Goal: Task Accomplishment & Management: Complete application form

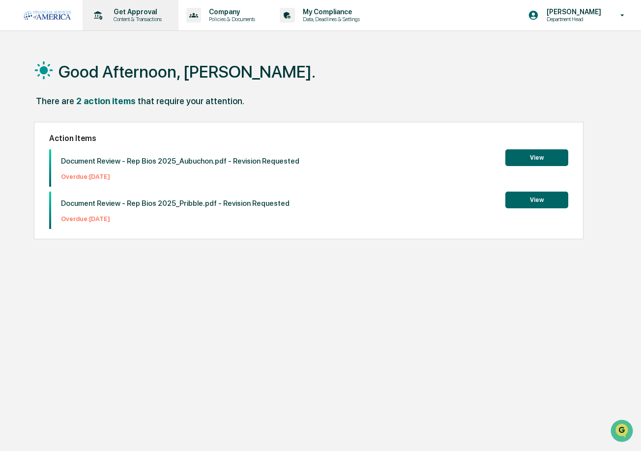
click at [145, 28] on div "Get Approval Content & Transactions" at bounding box center [129, 15] width 86 height 30
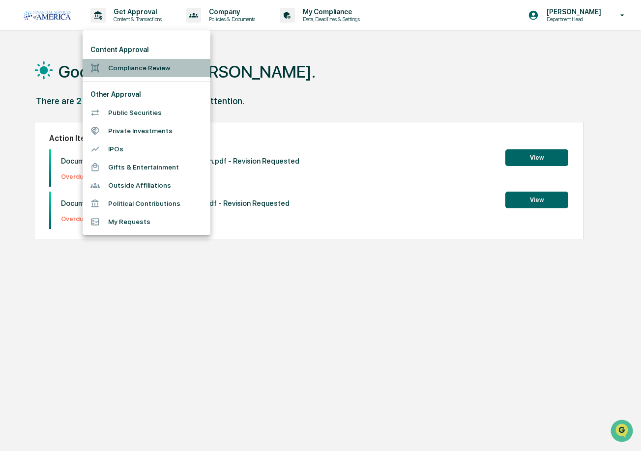
click at [131, 67] on li "Compliance Review" at bounding box center [147, 68] width 128 height 18
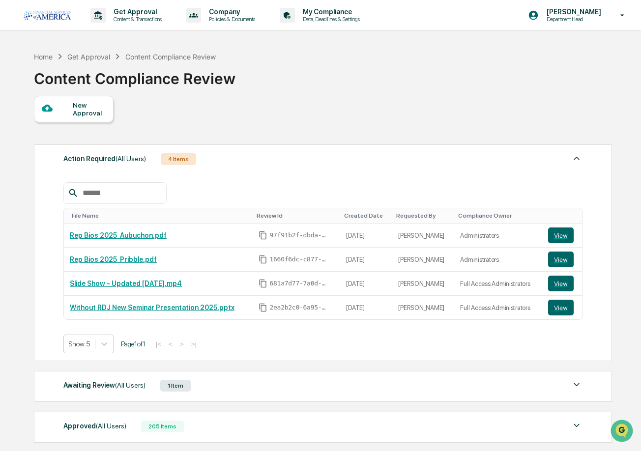
click at [82, 108] on div "New Approval" at bounding box center [89, 109] width 33 height 16
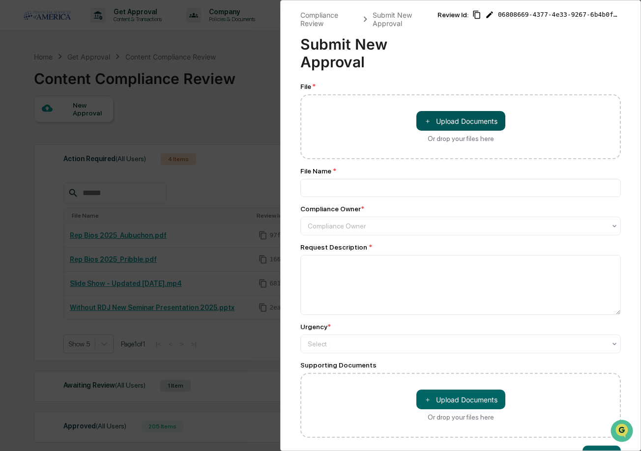
click at [424, 126] on button "＋ Upload Documents" at bounding box center [460, 121] width 89 height 20
type input "**********"
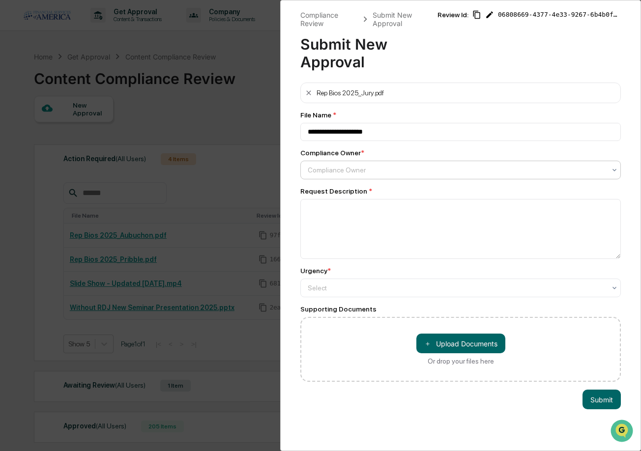
click at [378, 175] on div at bounding box center [457, 170] width 298 height 10
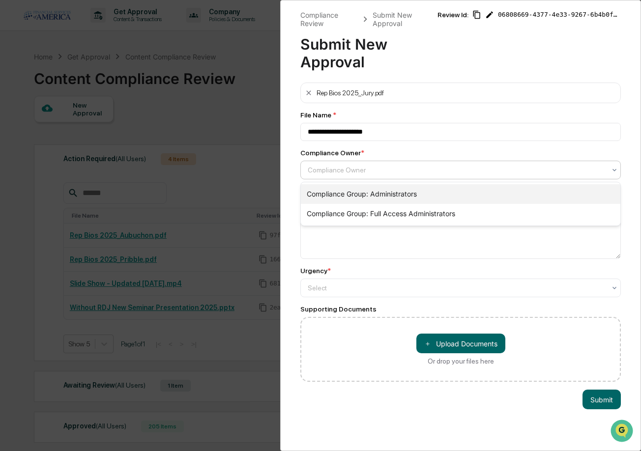
click at [368, 193] on div "Compliance Group: Administrators" at bounding box center [460, 194] width 319 height 20
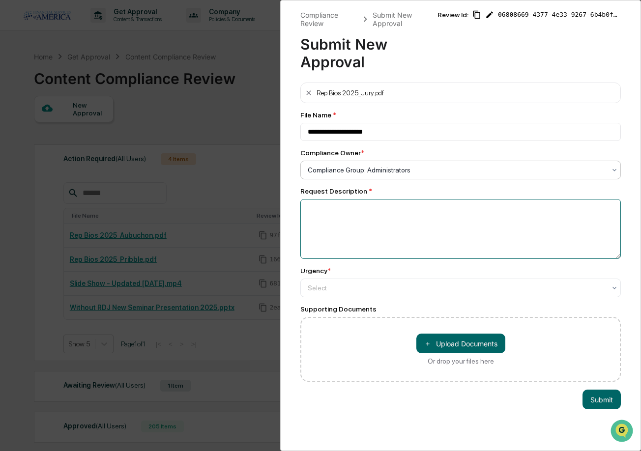
click at [362, 210] on textarea at bounding box center [460, 229] width 320 height 60
type textarea "*******"
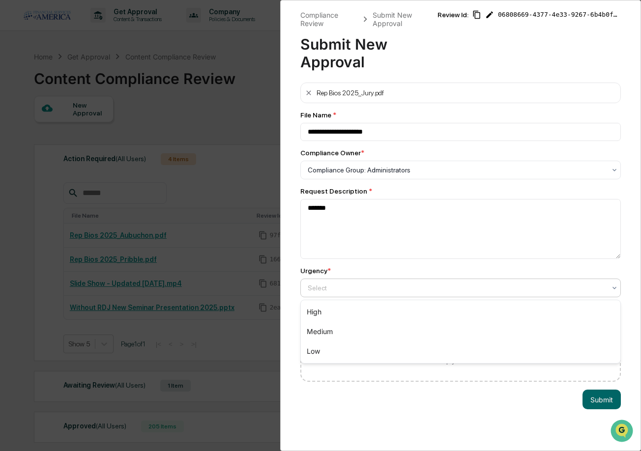
click at [358, 292] on div at bounding box center [457, 288] width 298 height 10
click at [336, 309] on div "High" at bounding box center [460, 312] width 319 height 20
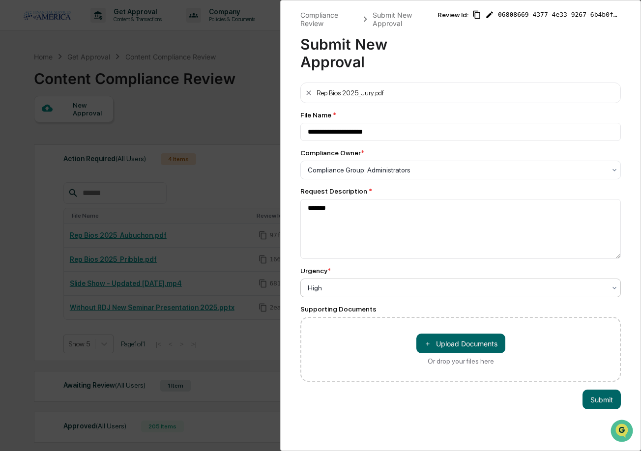
click at [355, 286] on div at bounding box center [457, 288] width 298 height 10
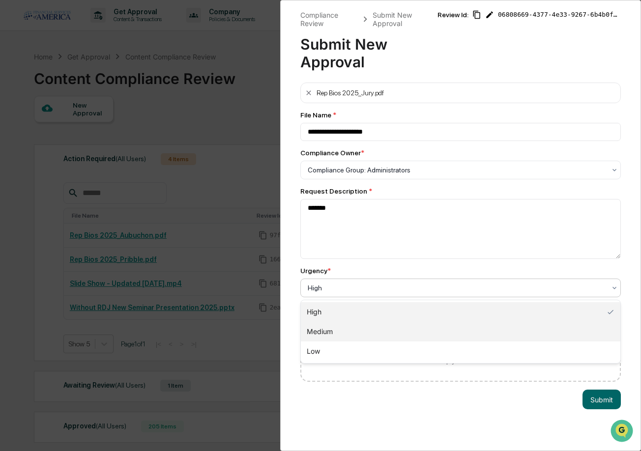
click at [330, 331] on div "Medium" at bounding box center [460, 332] width 319 height 20
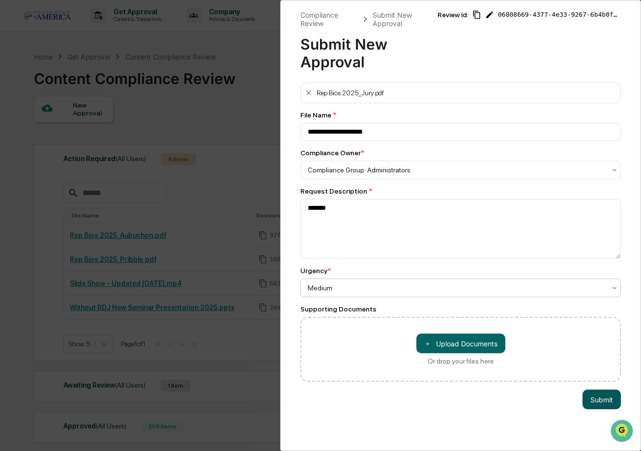
click at [606, 395] on button "Submit" at bounding box center [601, 400] width 38 height 20
